Goal: Information Seeking & Learning: Check status

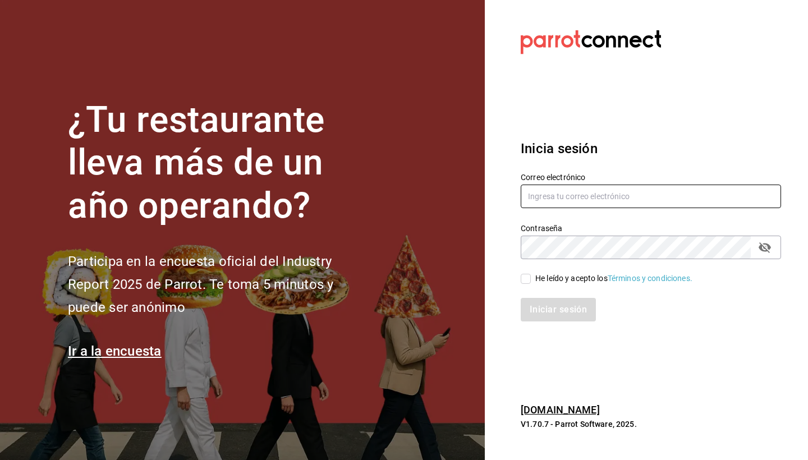
type input "[EMAIL_ADDRESS][DOMAIN_NAME]"
click at [529, 282] on input "He leído y acepto los Términos y condiciones." at bounding box center [526, 279] width 10 height 10
checkbox input "true"
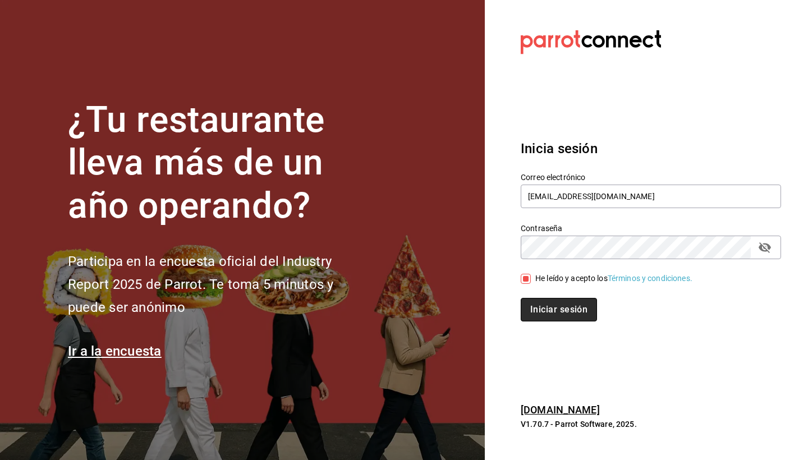
click at [537, 301] on button "Iniciar sesión" at bounding box center [559, 310] width 76 height 24
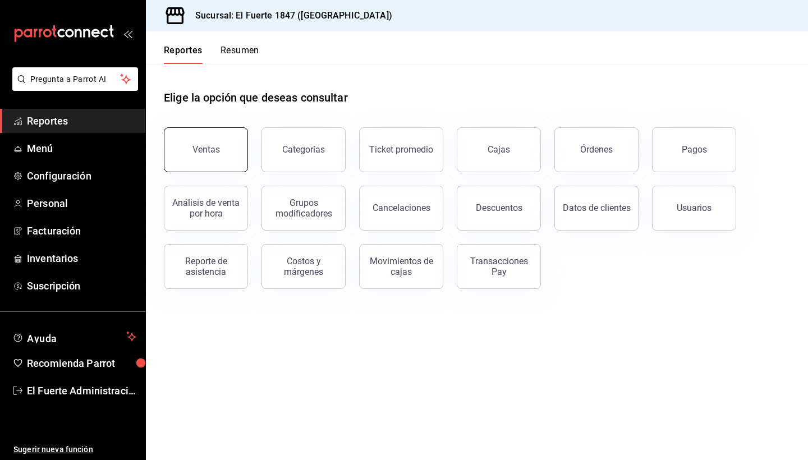
click at [207, 149] on div "Ventas" at bounding box center [205, 149] width 27 height 11
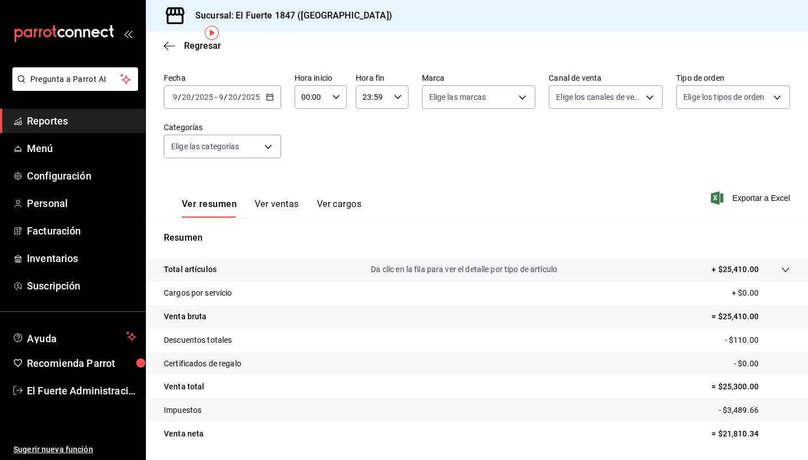
scroll to position [45, 0]
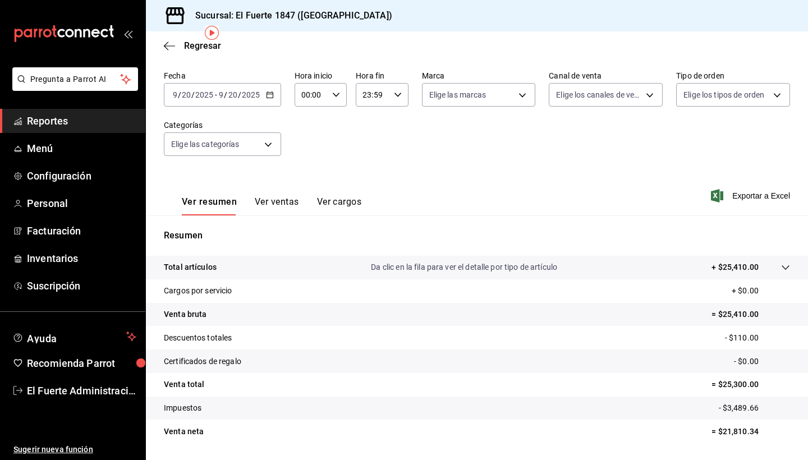
click at [239, 95] on span "/" at bounding box center [239, 94] width 3 height 9
click at [238, 130] on span "Hoy" at bounding box center [216, 129] width 87 height 12
click at [247, 144] on body "Pregunta a Parrot AI Reportes Menú Configuración Personal Facturación Inventari…" at bounding box center [404, 230] width 808 height 460
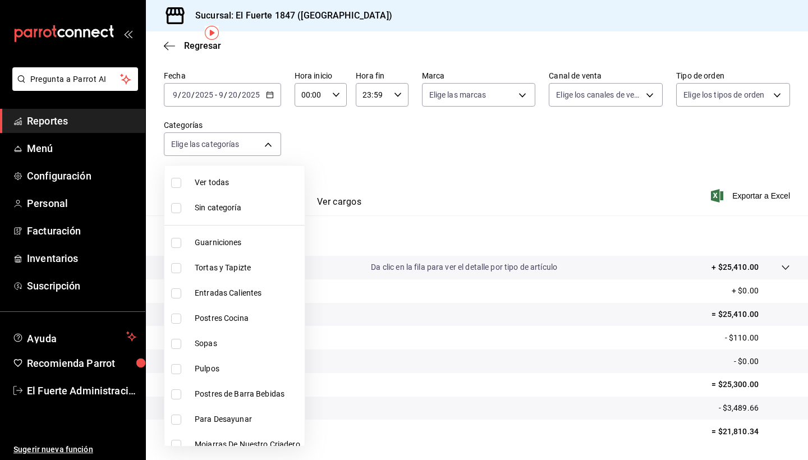
click at [181, 390] on input "checkbox" at bounding box center [176, 394] width 10 height 10
checkbox input "true"
type input "d1634a6d-ca8c-45c4-afac-916dec01935f"
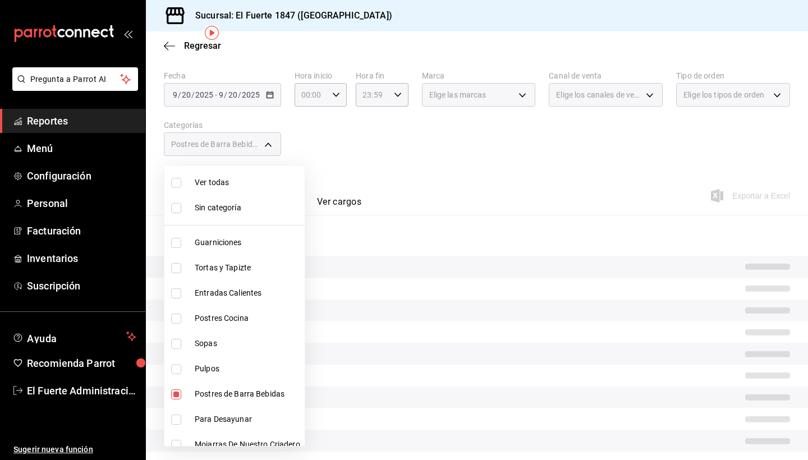
click at [387, 149] on div at bounding box center [404, 230] width 808 height 460
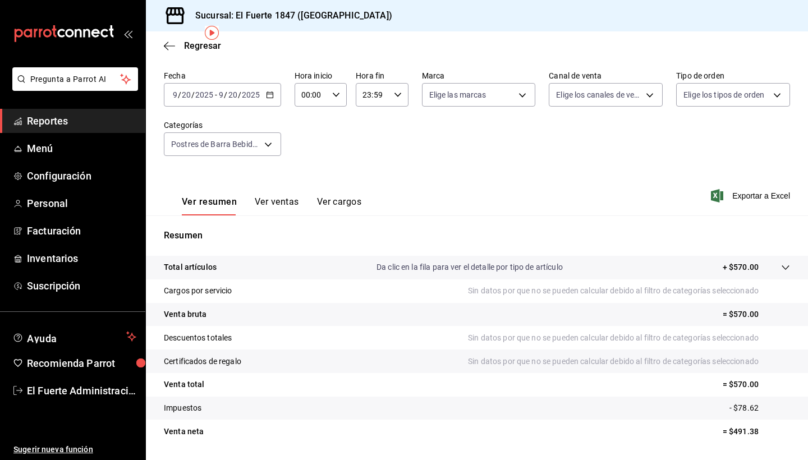
click at [274, 200] on button "Ver ventas" at bounding box center [277, 205] width 44 height 19
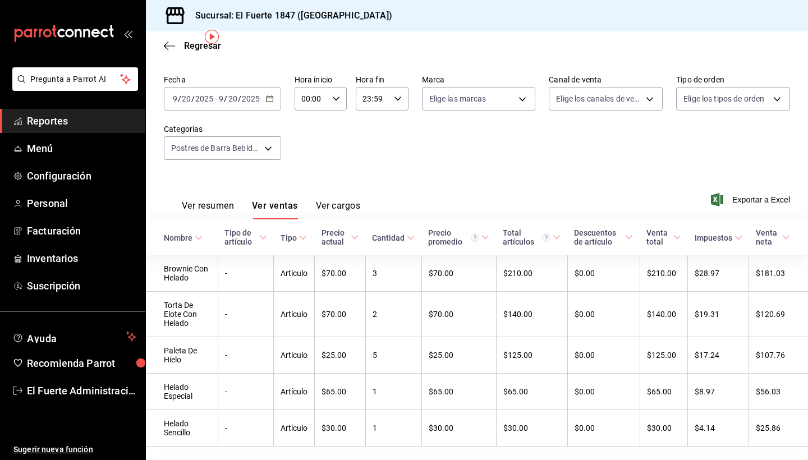
click at [195, 213] on button "Ver resumen" at bounding box center [208, 209] width 52 height 19
